Goal: Information Seeking & Learning: Learn about a topic

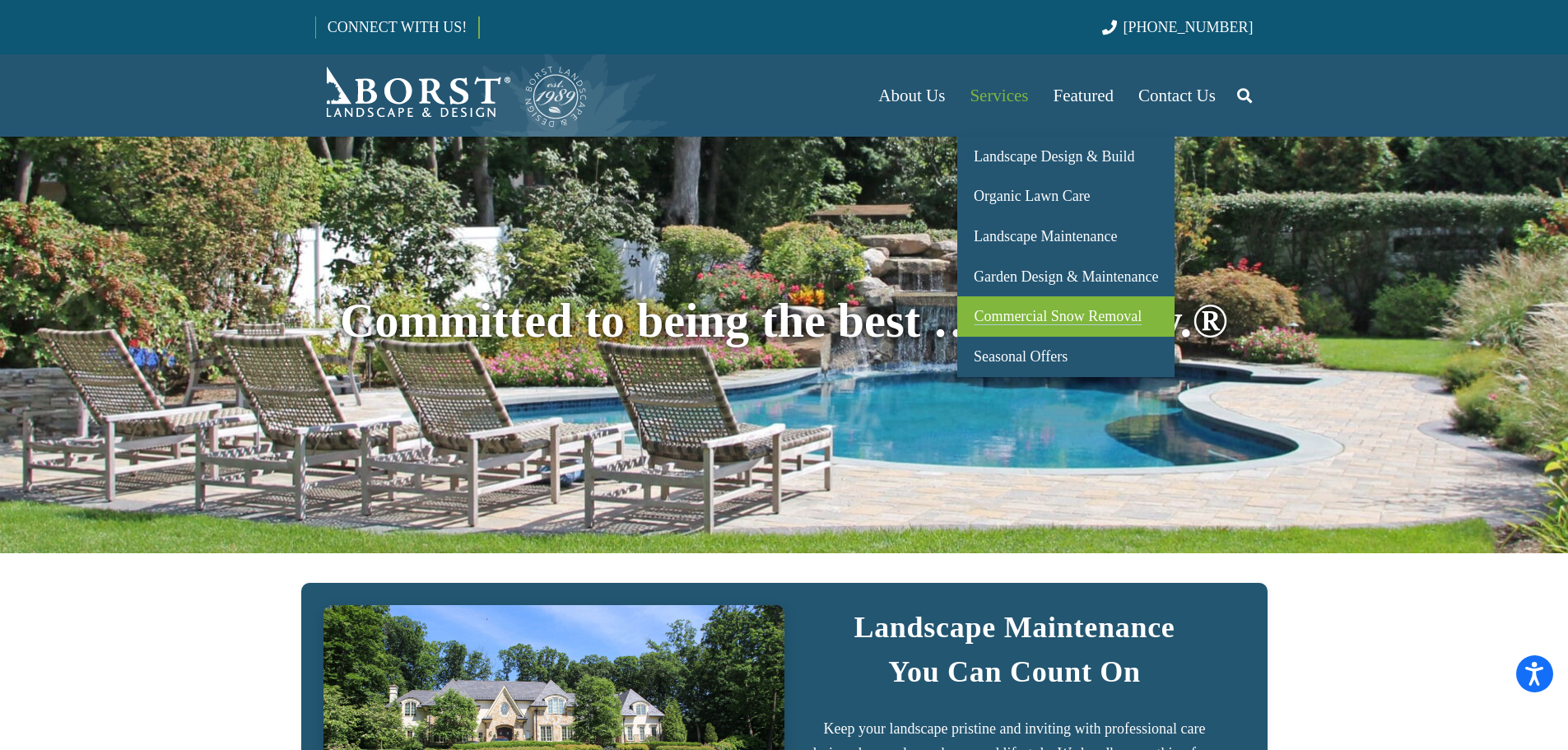
click at [1034, 310] on span "Commercial Snow Removal" at bounding box center [1058, 316] width 168 height 17
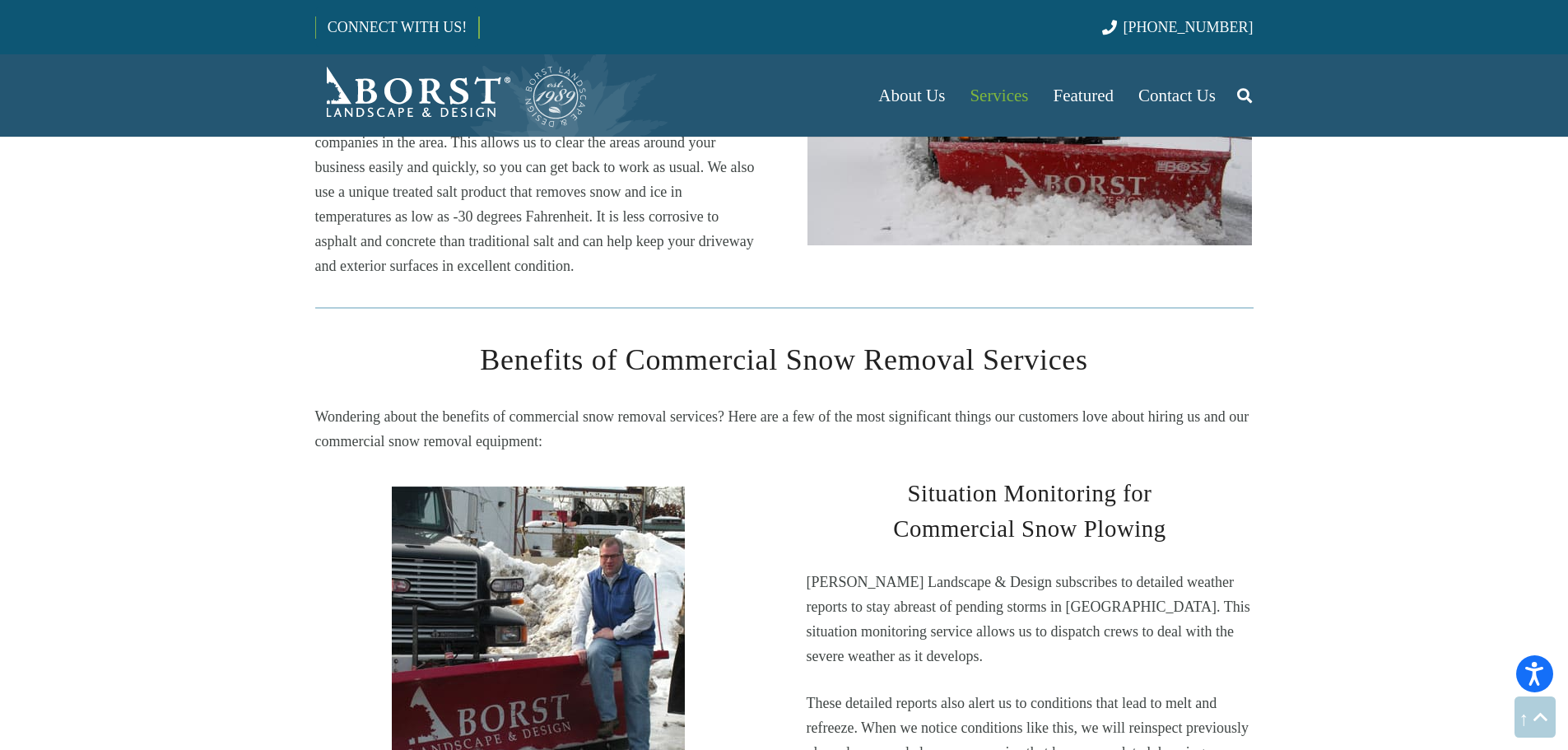
scroll to position [1070, 0]
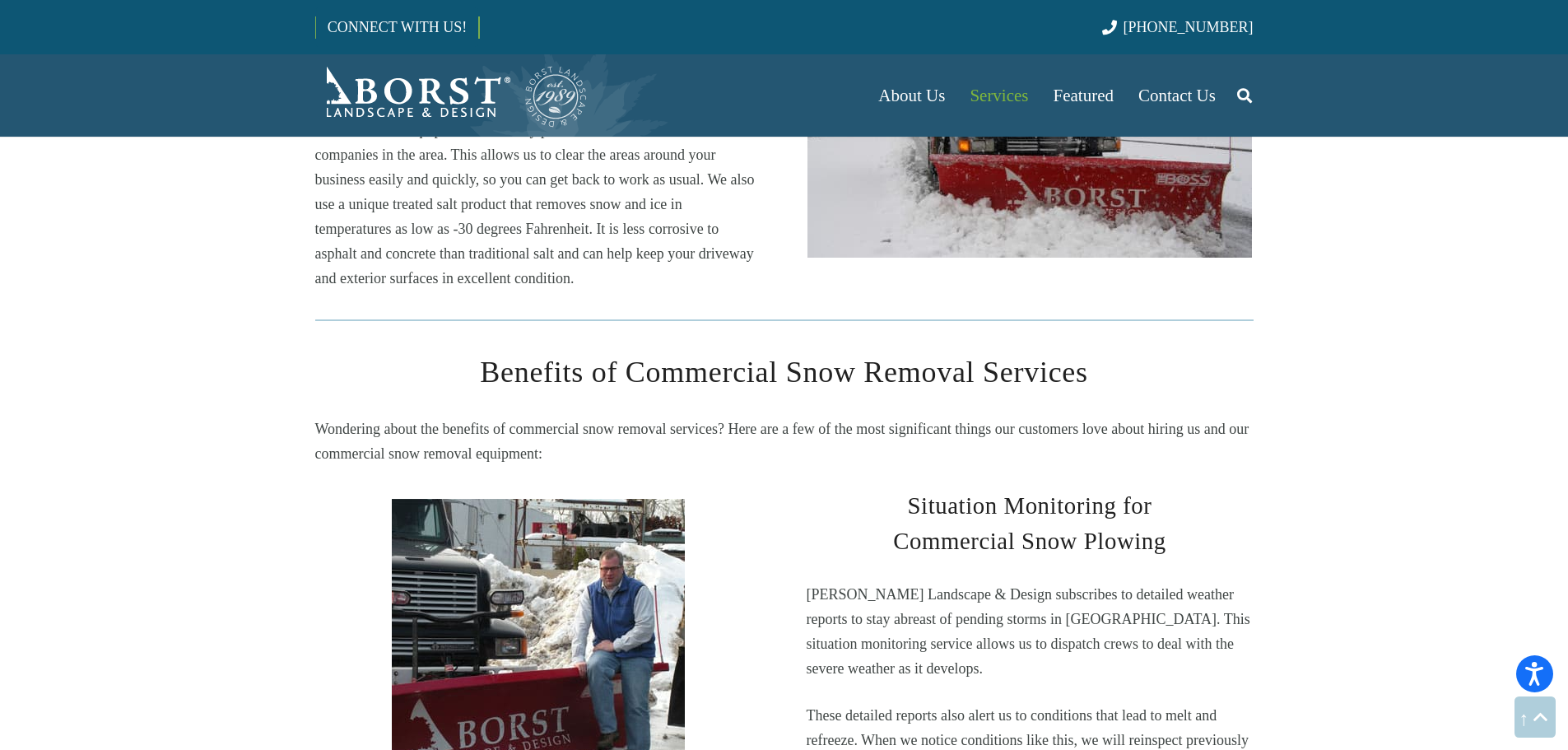
click at [561, 520] on img "plow" at bounding box center [538, 643] width 293 height 291
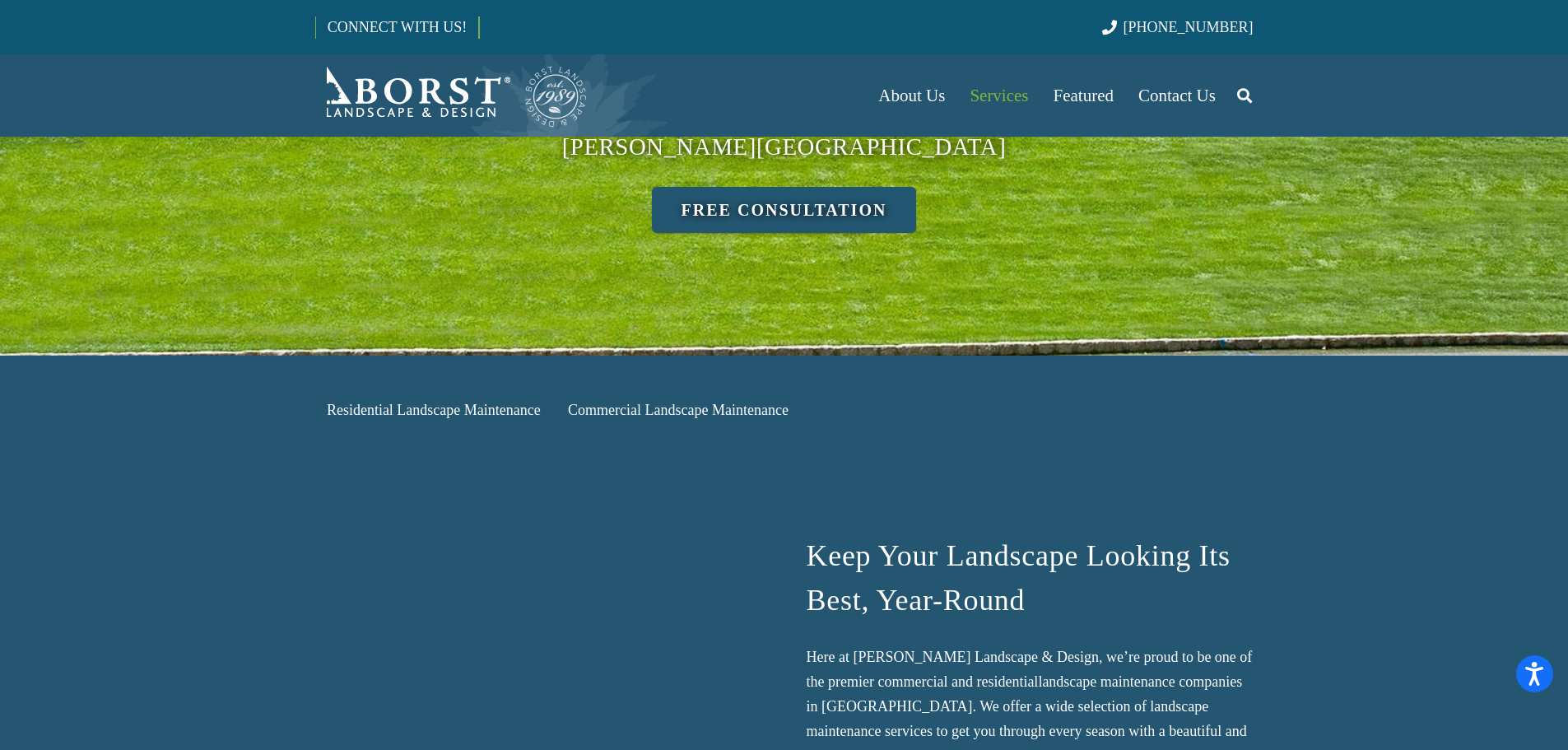
scroll to position [576, 0]
